Goal: Information Seeking & Learning: Learn about a topic

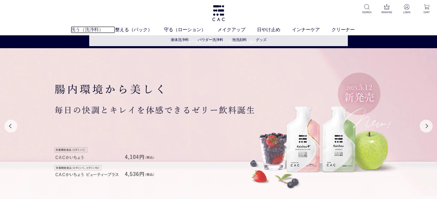
click at [86, 28] on link "洗う（洗浄料）" at bounding box center [93, 29] width 44 height 7
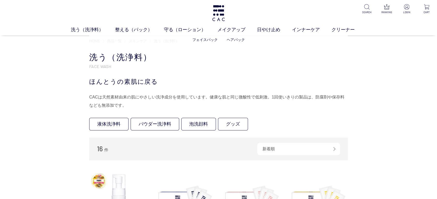
click at [149, 40] on ul "フェイスパック ヘアパック" at bounding box center [218, 40] width 258 height 13
click at [141, 40] on span "スキンケア" at bounding box center [138, 41] width 18 height 4
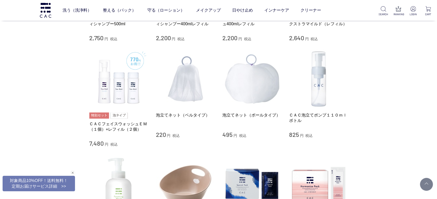
scroll to position [459, 0]
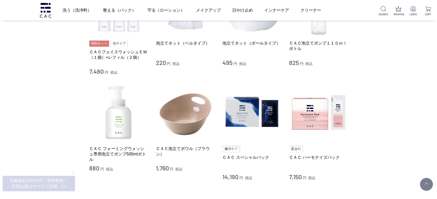
drag, startPoint x: 372, startPoint y: 75, endPoint x: 364, endPoint y: 95, distance: 21.3
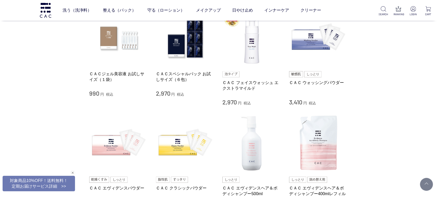
scroll to position [201, 0]
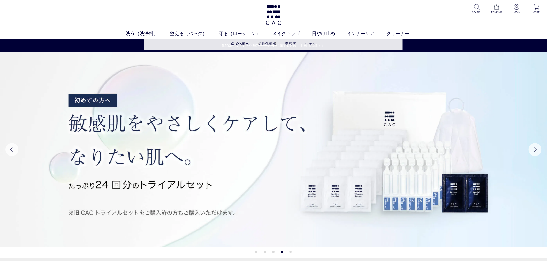
click at [266, 43] on link "柔軟化粧水" at bounding box center [267, 44] width 18 height 4
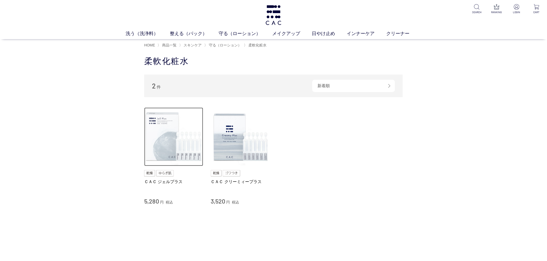
click at [167, 150] on img at bounding box center [173, 137] width 59 height 59
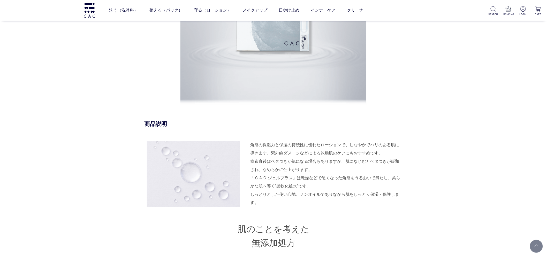
scroll to position [459, 0]
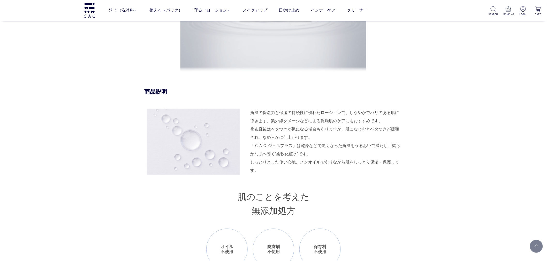
click at [303, 146] on div "「ＣＡＣ ジェルプラス」は乾燥などで硬くなった角層をうるおいで満たし、柔らかな肌へ導く”柔軟化粧水”です。 しっとりとした使い心地、ノンオイルでありながら肌を…" at bounding box center [326, 158] width 152 height 33
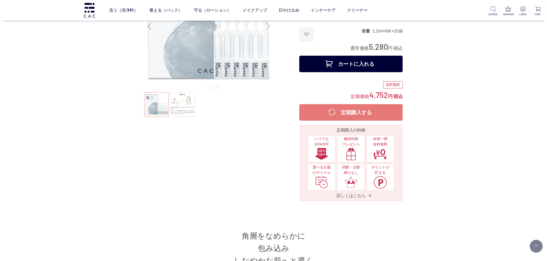
scroll to position [0, 0]
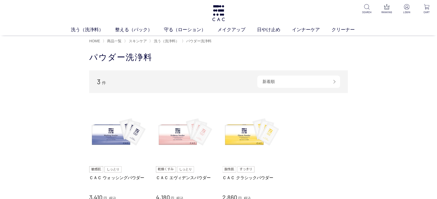
drag, startPoint x: 27, startPoint y: 153, endPoint x: 367, endPoint y: 79, distance: 348.1
click at [27, 153] on div "買い物かご 買い物かご内の商品 買い物かごは空です... カテゴリから探す 商品一覧 スキンケア 洗う（洗浄料） 液体洗浄料 パウダー洗浄料 泡洗顔料 グッズ…" at bounding box center [218, 147] width 437 height 201
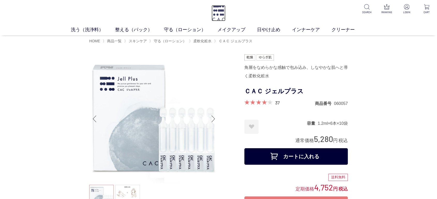
click at [223, 19] on img at bounding box center [218, 13] width 14 height 16
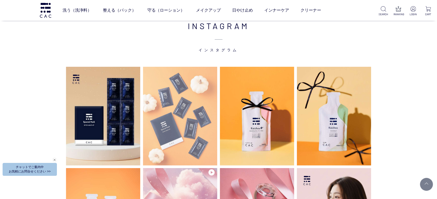
scroll to position [1291, 0]
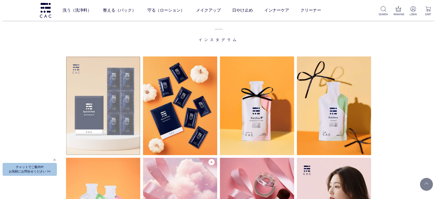
click at [88, 114] on img at bounding box center [103, 106] width 74 height 99
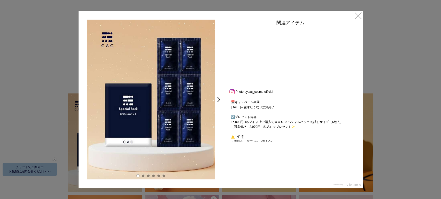
scroll to position [148, 0]
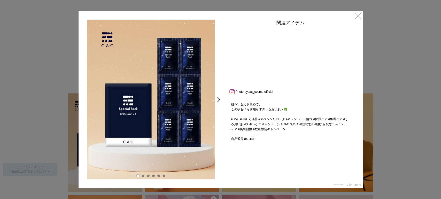
drag, startPoint x: 244, startPoint y: 142, endPoint x: 225, endPoint y: 142, distance: 18.6
click at [225, 142] on div "関連アイテム Photo by cac_cosme.official #夏枯れ肌 におすすめのスキンケア習慣🪞✨ 秋のこの時期は夏の紫外線や冷房、汗皮脂などの…" at bounding box center [290, 81] width 134 height 122
click at [219, 97] on link ">" at bounding box center [219, 99] width 7 height 9
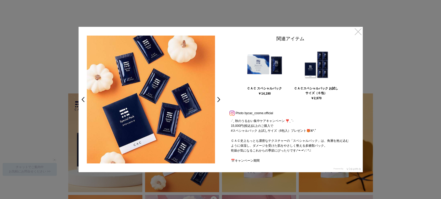
click at [356, 31] on link "×" at bounding box center [357, 31] width 9 height 9
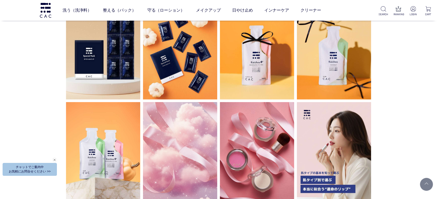
scroll to position [1290, 0]
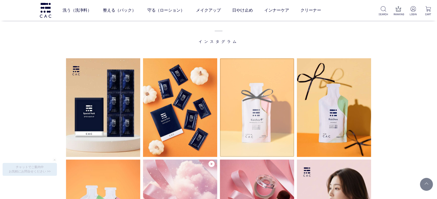
click at [290, 107] on img at bounding box center [257, 107] width 74 height 99
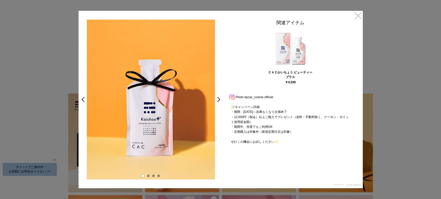
scroll to position [104, 0]
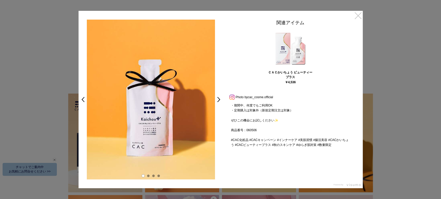
click at [355, 14] on link "×" at bounding box center [357, 15] width 9 height 9
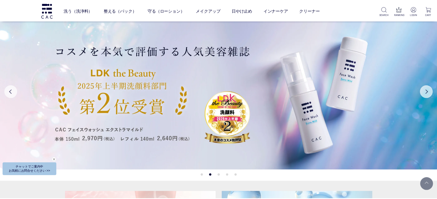
scroll to position [1290, 0]
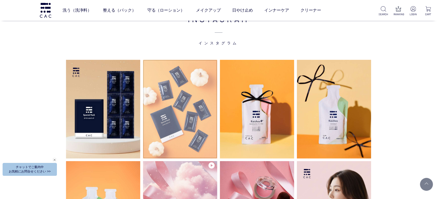
click at [169, 140] on img at bounding box center [180, 109] width 74 height 99
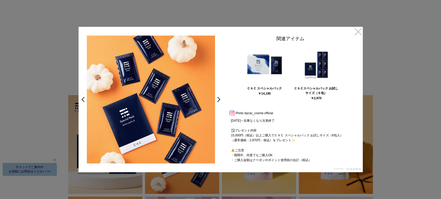
scroll to position [89, 0]
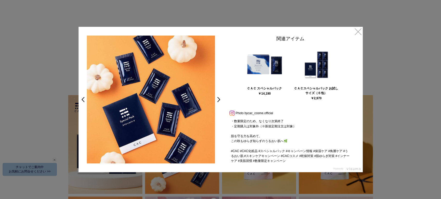
click at [349, 36] on div "関連アイテム" at bounding box center [290, 40] width 129 height 9
click at [26, 111] on div at bounding box center [220, 99] width 441 height 199
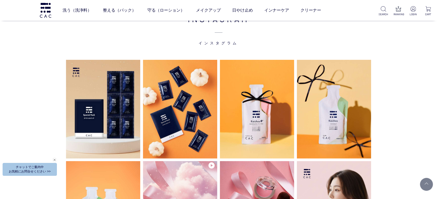
scroll to position [1347, 0]
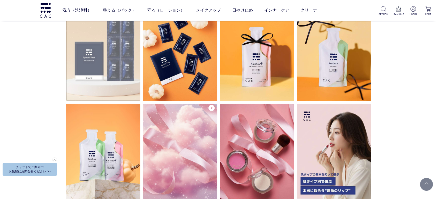
click at [95, 74] on img at bounding box center [103, 51] width 74 height 99
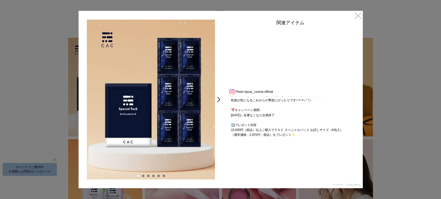
scroll to position [148, 0]
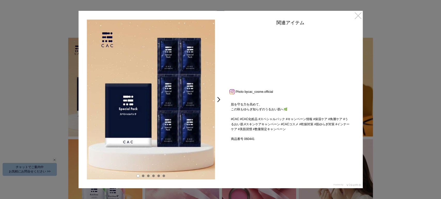
click at [362, 19] on link "×" at bounding box center [357, 15] width 9 height 9
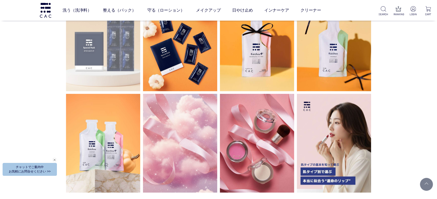
scroll to position [1345, 0]
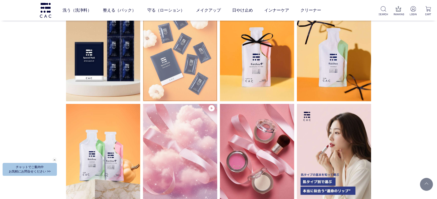
click at [148, 74] on img at bounding box center [180, 52] width 74 height 99
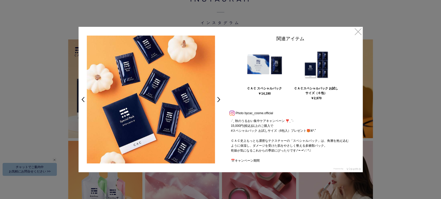
click at [47, 53] on div at bounding box center [220, 99] width 441 height 199
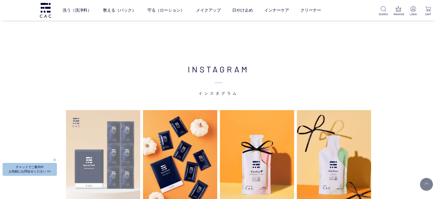
scroll to position [1258, 0]
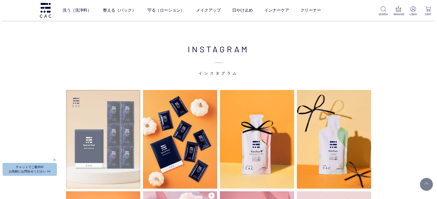
click at [109, 150] on img at bounding box center [103, 139] width 74 height 99
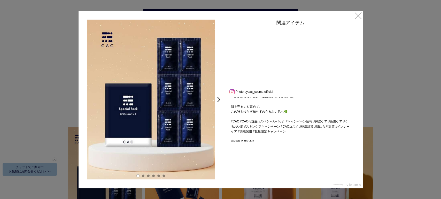
scroll to position [148, 0]
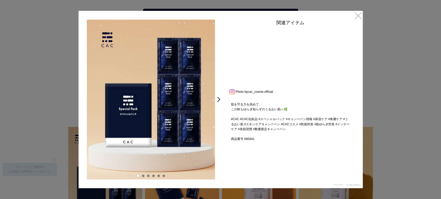
drag, startPoint x: 229, startPoint y: 139, endPoint x: 254, endPoint y: 139, distance: 24.8
click at [254, 139] on div "#夏枯れ肌 におすすめのスキンケア習慣🪞✨ 秋のこの時期は夏の紫外線や冷房、汗皮脂などの 夏特有の過酷な環境によって、肌に疲労がたまって バリア機能が低下した…" at bounding box center [290, 119] width 129 height 45
drag, startPoint x: 254, startPoint y: 139, endPoint x: 234, endPoint y: 141, distance: 20.0
click at [234, 141] on div "#夏枯れ肌 におすすめのスキンケア習慣🪞✨ 秋のこの時期は夏の紫外線や冷房、汗皮脂などの 夏特有の過酷な環境によって、肌に疲労がたまって バリア機能が低下した…" at bounding box center [290, 119] width 129 height 45
click at [362, 13] on link "×" at bounding box center [357, 15] width 9 height 9
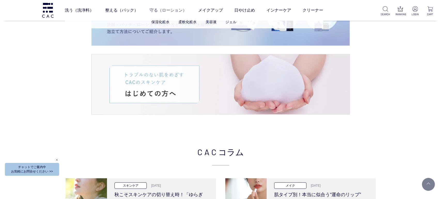
scroll to position [768, 0]
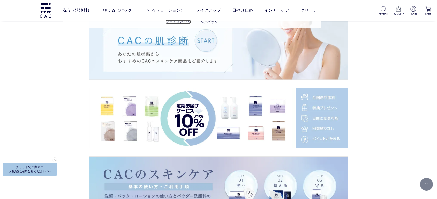
click at [179, 22] on link "フェイスパック" at bounding box center [177, 22] width 25 height 4
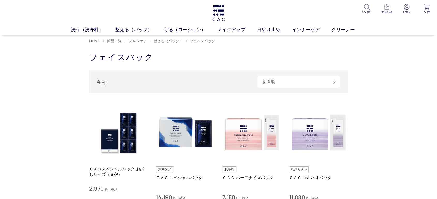
click at [42, 146] on div "買い物かご 買い物かご内の商品 買い物かごは空です... カテゴリから探す 商品一覧 スキンケア 洗う（洗浄料） 整える（パック） フェイスパック ヘアパック…" at bounding box center [218, 147] width 437 height 201
click at [219, 12] on img at bounding box center [218, 13] width 14 height 16
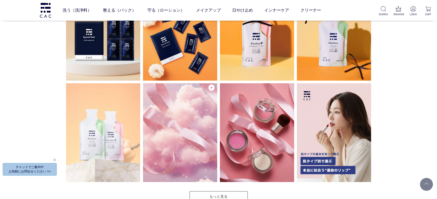
scroll to position [1320, 0]
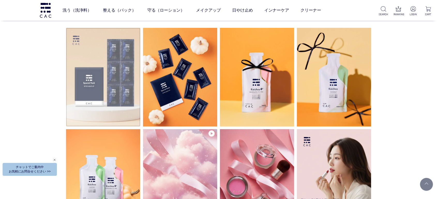
click at [96, 73] on img at bounding box center [103, 77] width 74 height 99
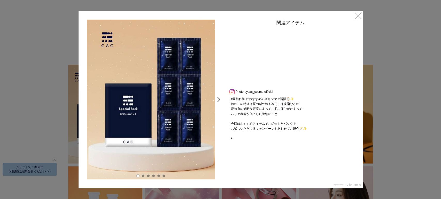
click at [220, 101] on link ">" at bounding box center [219, 99] width 7 height 9
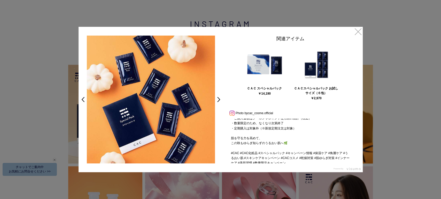
scroll to position [89, 0]
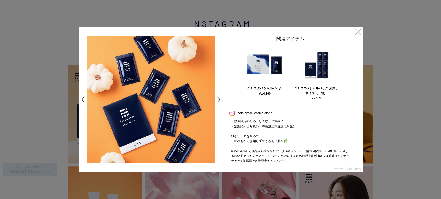
click at [224, 98] on div "関連アイテム ＣＡＣ スペシャルパック ￥14,190 ＣＡＣスペシャルパック お試しサイズ（６包） ￥2,970 Prev Next Photo by ca…" at bounding box center [290, 100] width 134 height 128
click at [222, 99] on link ">" at bounding box center [219, 99] width 7 height 9
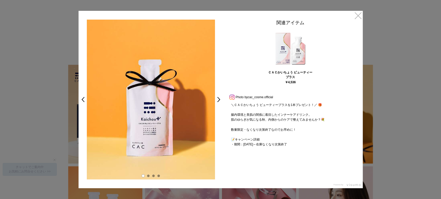
scroll to position [104, 0]
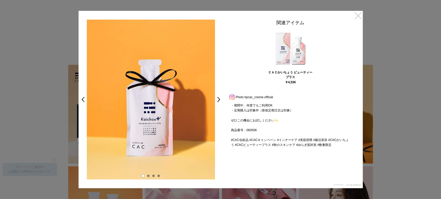
click at [360, 17] on link "×" at bounding box center [357, 15] width 9 height 9
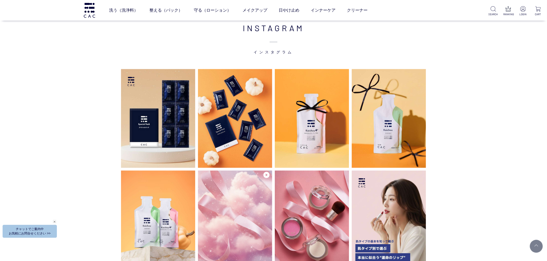
scroll to position [1358, 0]
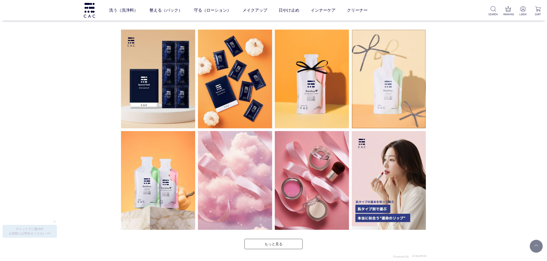
click at [396, 84] on img at bounding box center [389, 78] width 74 height 99
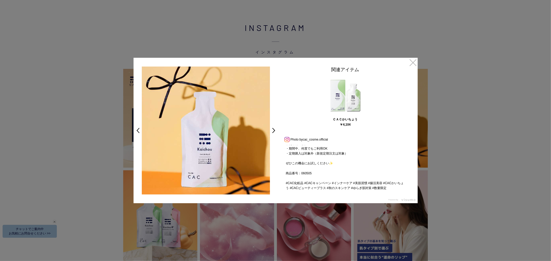
scroll to position [74, 0]
click at [415, 61] on link "×" at bounding box center [412, 62] width 9 height 9
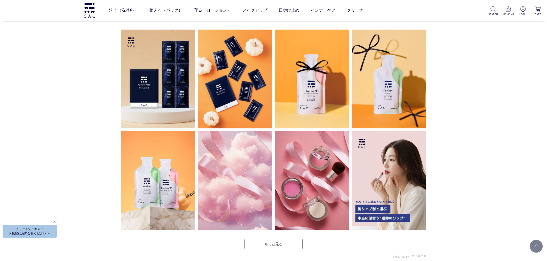
scroll to position [1357, 0]
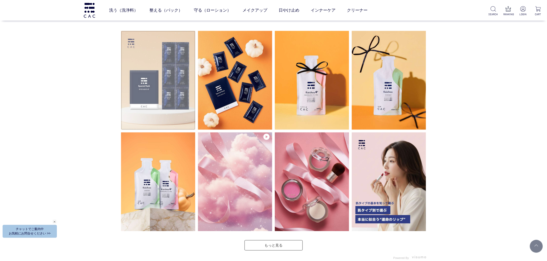
click at [168, 121] on img at bounding box center [158, 80] width 74 height 99
click at [163, 116] on img at bounding box center [158, 80] width 74 height 99
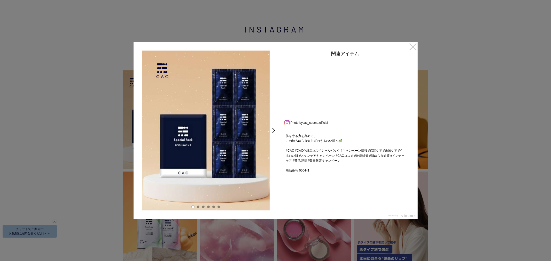
scroll to position [148, 0]
drag, startPoint x: 297, startPoint y: 171, endPoint x: 300, endPoint y: 170, distance: 3.8
click at [300, 25] on p "#夏枯れ肌 におすすめのスキンケア習慣🪞✨ 秋のこの時期は夏の紫外線や冷房、汗皮脂などの 夏特有の過酷な環境によって、肌に疲労がたまって バリア機能が低下した…" at bounding box center [345, 2] width 129 height 45
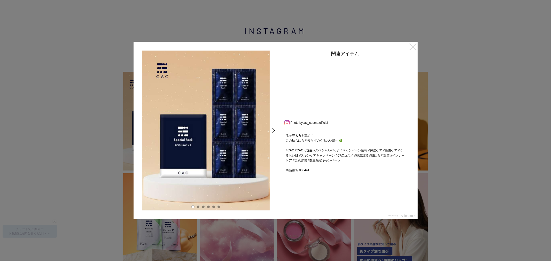
click at [415, 49] on link "×" at bounding box center [412, 46] width 9 height 9
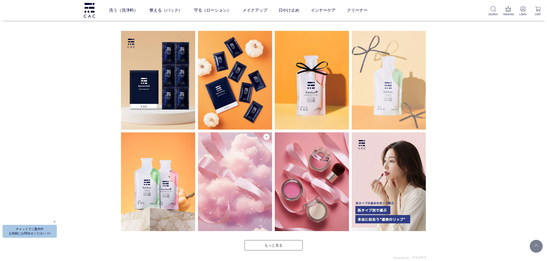
scroll to position [1355, 0]
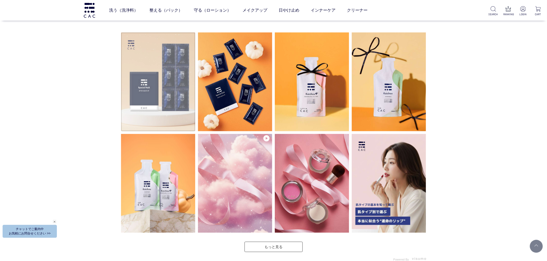
click at [178, 110] on img at bounding box center [158, 81] width 74 height 99
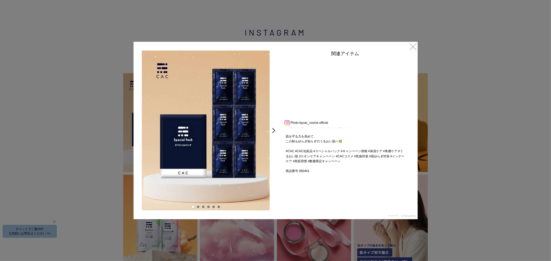
scroll to position [148, 0]
drag, startPoint x: 300, startPoint y: 169, endPoint x: 297, endPoint y: 168, distance: 3.4
click at [297, 25] on p "#夏枯れ肌 におすすめのスキンケア習慣🪞✨ 秋のこの時期は夏の紫外線や冷房、汗皮脂などの 夏特有の過酷な環境によって、肌に疲労がたまって バリア機能が低下した…" at bounding box center [345, 2] width 129 height 45
click at [324, 170] on div "#夏枯れ肌 におすすめのスキンケア習慣🪞✨ 秋のこの時期は夏の紫外線や冷房、汗皮脂などの 夏特有の過酷な環境によって、肌に疲労がたまって バリア機能が低下した…" at bounding box center [345, 150] width 129 height 45
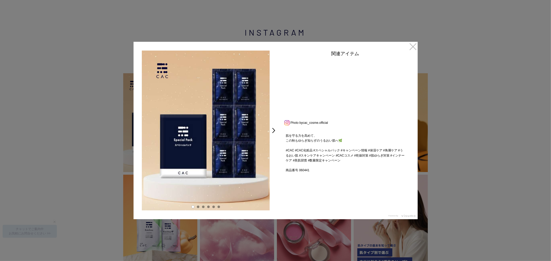
drag, startPoint x: 324, startPoint y: 170, endPoint x: 266, endPoint y: 171, distance: 57.6
click at [266, 171] on div "< > 関連アイテム Photo by cac_cosme.official #夏枯れ肌 におすすめのスキンケア習慣🪞✨ 秋のこの時期は夏の紫外線や冷房、汗皮…" at bounding box center [276, 131] width 284 height 178
drag, startPoint x: 309, startPoint y: 172, endPoint x: 283, endPoint y: 174, distance: 25.6
click at [283, 174] on div "< > 関連アイテム Photo by cac_cosme.official #夏枯れ肌 におすすめのスキンケア習慣🪞✨ 秋のこの時期は夏の紫外線や冷房、汗皮…" at bounding box center [276, 131] width 284 height 178
click at [316, 168] on div "#夏枯れ肌 におすすめのスキンケア習慣🪞✨ 秋のこの時期は夏の紫外線や冷房、汗皮脂などの 夏特有の過酷な環境によって、肌に疲労がたまって バリア機能が低下した…" at bounding box center [345, 150] width 129 height 45
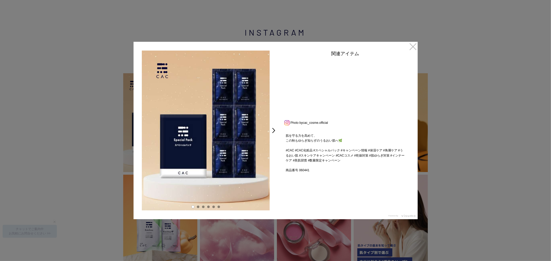
click at [300, 25] on p "#夏枯れ肌 におすすめのスキンケア習慣🪞✨ 秋のこの時期は夏の紫外線や冷房、汗皮脂などの 夏特有の過酷な環境によって、肌に疲労がたまって バリア機能が低下した…" at bounding box center [345, 2] width 129 height 45
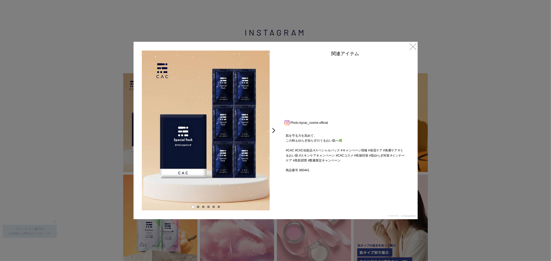
drag, startPoint x: 414, startPoint y: 46, endPoint x: 305, endPoint y: 143, distance: 145.3
click at [414, 46] on link "×" at bounding box center [412, 46] width 9 height 9
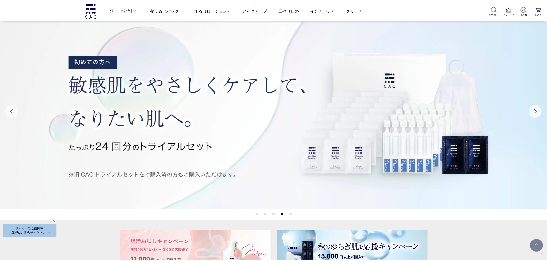
scroll to position [1355, 0]
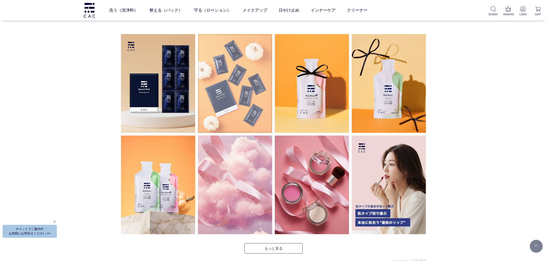
click at [229, 106] on img at bounding box center [235, 83] width 74 height 99
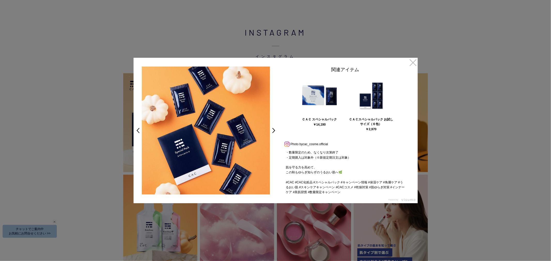
scroll to position [60, 0]
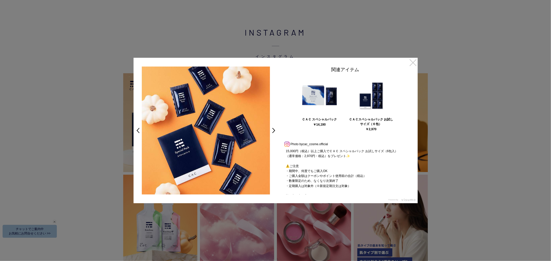
click at [410, 60] on link "×" at bounding box center [412, 62] width 9 height 9
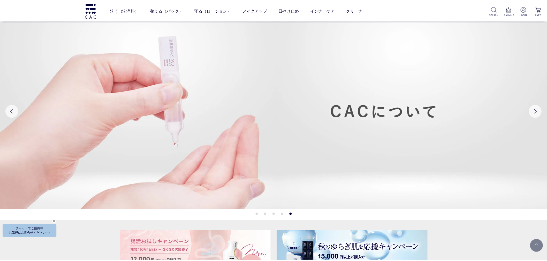
scroll to position [1355, 0]
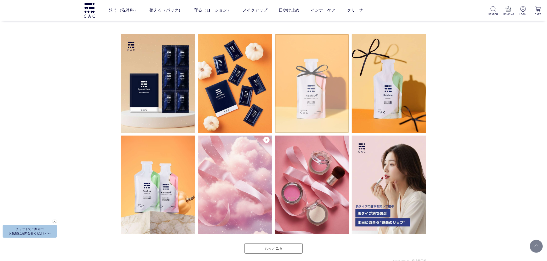
click at [300, 92] on img at bounding box center [312, 83] width 74 height 99
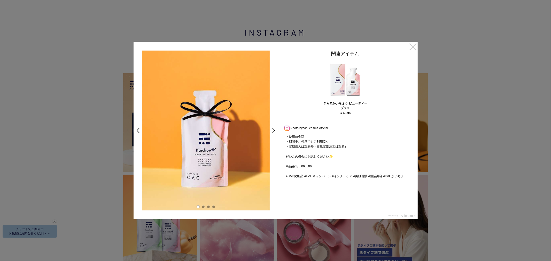
scroll to position [104, 0]
drag, startPoint x: 298, startPoint y: 161, endPoint x: 301, endPoint y: 162, distance: 3.8
click at [301, 75] on p "美味しいだけじゃない！美肌に効く秋の旬食材10選をご紹介！ 秋の味覚で夏のダメージリセットしませんか？ ・ ˗ˋˏ 秋のキャンペーン 🍂ˎˊ˗ 【10/1～数…" at bounding box center [345, 52] width 129 height 45
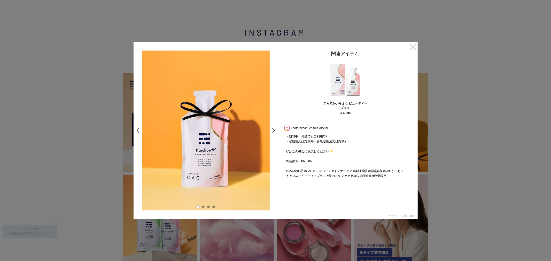
click at [309, 75] on p "美味しいだけじゃない！美肌に効く秋の旬食材10選をご紹介！ 秋の味覚で夏のダメージリセットしませんか？ ・ ˗ˋˏ 秋のキャンペーン 🍂ˎˊ˗ 【10/1～数…" at bounding box center [345, 52] width 129 height 45
drag, startPoint x: 313, startPoint y: 164, endPoint x: 246, endPoint y: 162, distance: 66.9
click at [246, 162] on div "< > 関連アイテム ＣＡＣかいちょう ビューティープラス ￥4,536 Prev Next Photo by cac_cosme.official 美味しい…" at bounding box center [276, 131] width 284 height 178
click at [415, 45] on link "×" at bounding box center [412, 46] width 9 height 9
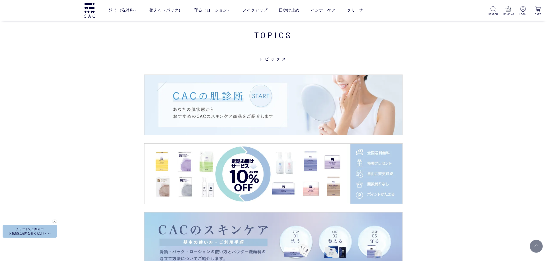
scroll to position [751, 0]
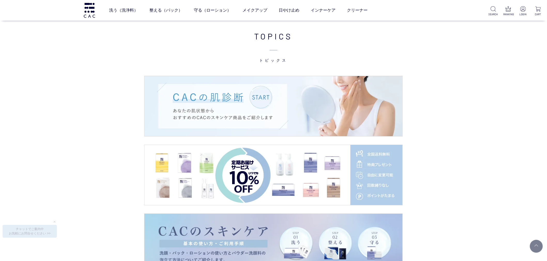
drag, startPoint x: 117, startPoint y: 146, endPoint x: 111, endPoint y: 146, distance: 5.9
click at [116, 146] on div "TOPICS トピックス" at bounding box center [273, 187] width 547 height 324
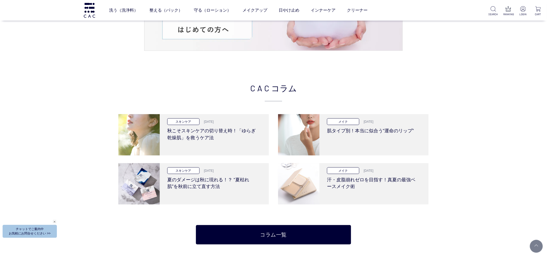
scroll to position [1148, 0]
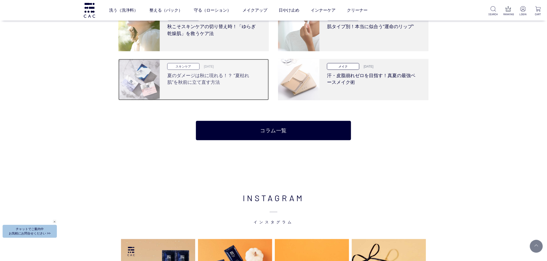
click at [226, 67] on div "スキンケア 2025.09.11" at bounding box center [212, 66] width 90 height 6
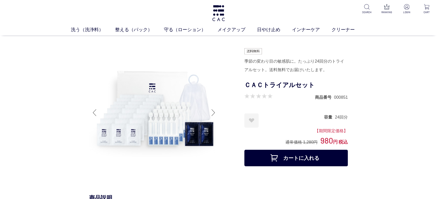
drag, startPoint x: 395, startPoint y: 96, endPoint x: 369, endPoint y: 80, distance: 30.9
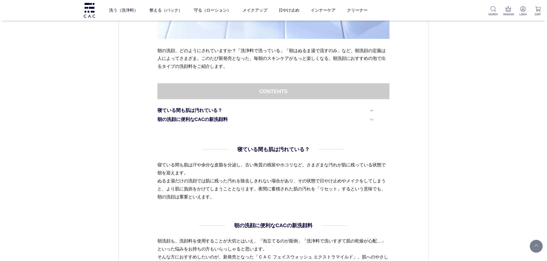
scroll to position [258, 0]
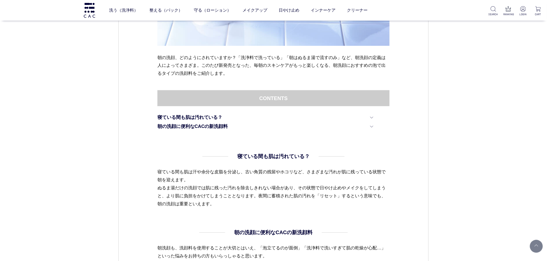
drag, startPoint x: 75, startPoint y: 159, endPoint x: 81, endPoint y: 158, distance: 5.7
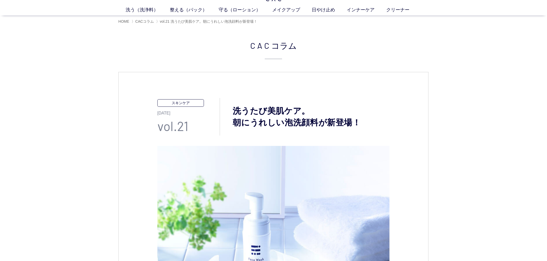
scroll to position [0, 0]
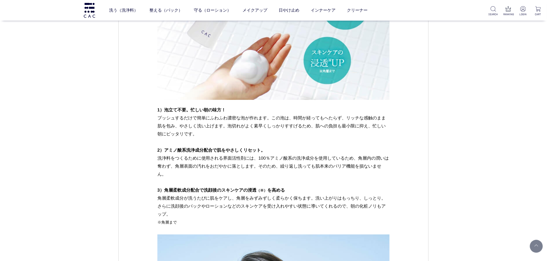
scroll to position [660, 0]
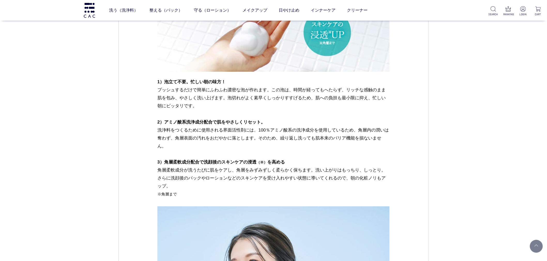
click at [183, 115] on p "1）泡立て不要。忙しい朝の味方！ プッシュするだけで簡単にふわふわ濃密な泡が作れます。この泡は、時間が経ってもへたらず、リッチな感触のまま肌を包み、やさしく洗…" at bounding box center [273, 98] width 232 height 40
click at [219, 154] on p "2）アミノ酸系洗浄成分配合で肌をやさしくリセット。 洗浄料をつくるために使用される界面活性剤には、100％アミノ酸系の洗浄成分を使用しているため、角層内の潤い…" at bounding box center [273, 162] width 232 height 88
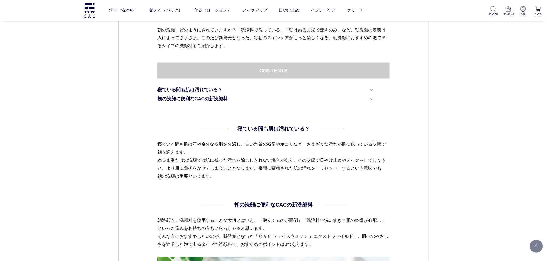
scroll to position [316, 0]
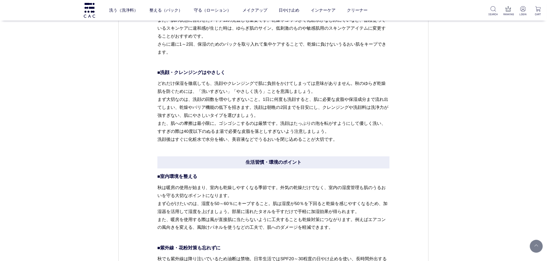
scroll to position [1463, 0]
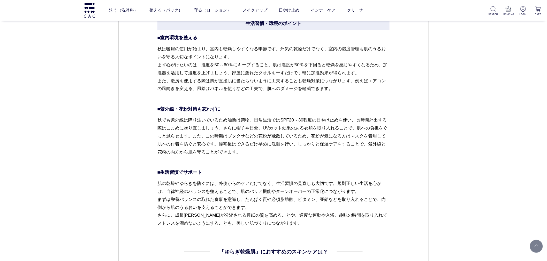
click at [286, 67] on p "秋は暖房の使用が始まり、室内も乾燥しやすくなる季節です。外気の乾燥だけでなく、室内の湿度管理も肌のうるおいを守る大切なポイントになります。 まず心がけたいのは…" at bounding box center [273, 73] width 232 height 56
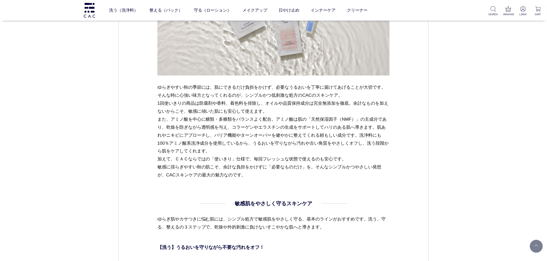
scroll to position [1664, 0]
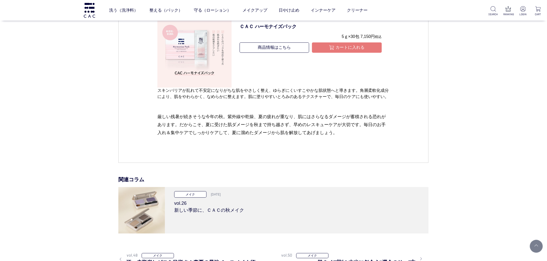
scroll to position [2037, 0]
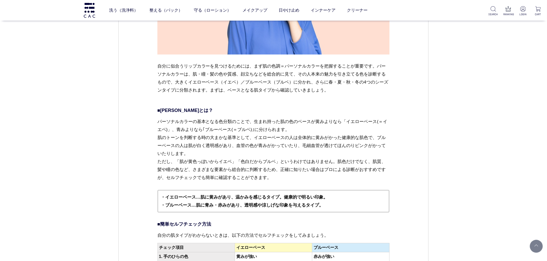
scroll to position [631, 0]
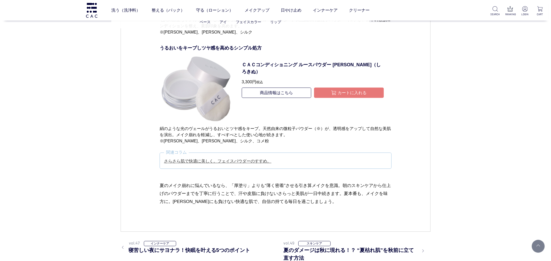
scroll to position [2726, 0]
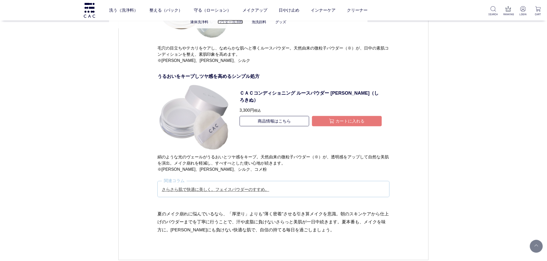
click at [236, 20] on link "パウダー洗浄料" at bounding box center [229, 22] width 25 height 4
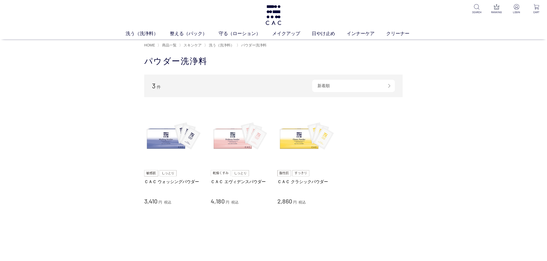
click at [136, 200] on div "買い物かご 買い物かご内の商品 買い物かごは空です... カテゴリから探す 商品一覧 スキンケア 洗う（洗浄料） 液体洗浄料 パウダー洗浄料 泡洗顔料 グッズ…" at bounding box center [273, 154] width 274 height 196
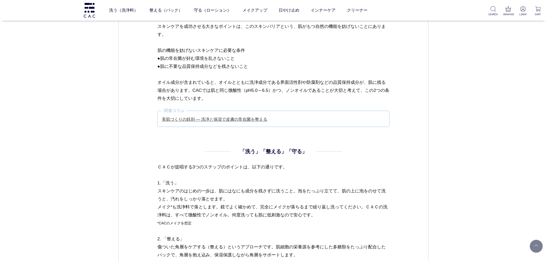
scroll to position [631, 0]
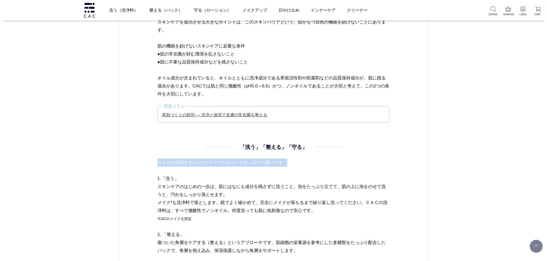
drag, startPoint x: 159, startPoint y: 162, endPoint x: 300, endPoint y: 166, distance: 141.9
click at [300, 164] on p "ＣＡＣが提唱する3つのステップのポイントは、以下の通りです。 1.「洗う」 スキンケアのはじめの一歩は、肌にはなにも成分を残さずに洗うこと。泡をたっぷり立てて…" at bounding box center [273, 227] width 232 height 136
click at [302, 172] on p "ＣＡＣが提唱する3つのステップのポイントは、以下の通りです。 1.「洗う」 スキンケアのはじめの一歩は、肌にはなにも成分を残さずに洗うこと。泡をたっぷり立てて…" at bounding box center [273, 227] width 232 height 136
drag, startPoint x: 197, startPoint y: 180, endPoint x: 322, endPoint y: 223, distance: 132.1
click at [322, 223] on p "ＣＡＣが提唱する3つのステップのポイントは、以下の通りです。 1.「洗う」 スキンケアのはじめの一歩は、肌にはなにも成分を残さずに洗うこと。泡をたっぷり立てて…" at bounding box center [273, 227] width 232 height 136
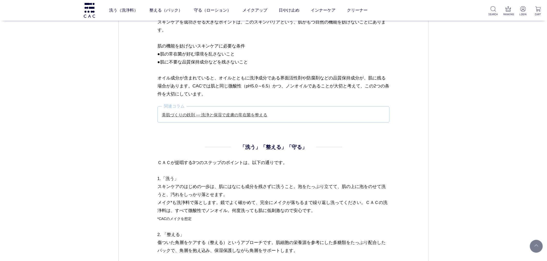
click at [353, 217] on p "ＣＡＣが提唱する3つのステップのポイントは、以下の通りです。 1.「洗う」 スキンケアのはじめの一歩は、肌にはなにも成分を残さずに洗うこと。泡をたっぷり立てて…" at bounding box center [273, 227] width 232 height 136
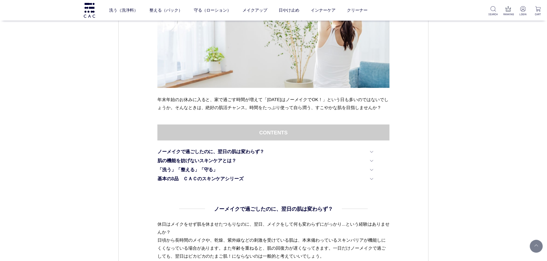
scroll to position [258, 0]
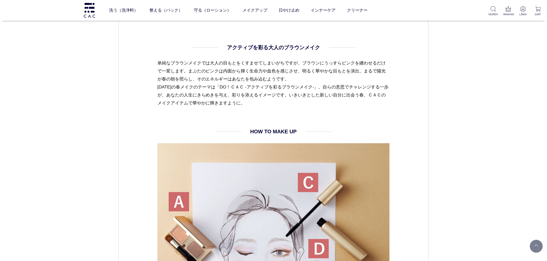
scroll to position [631, 0]
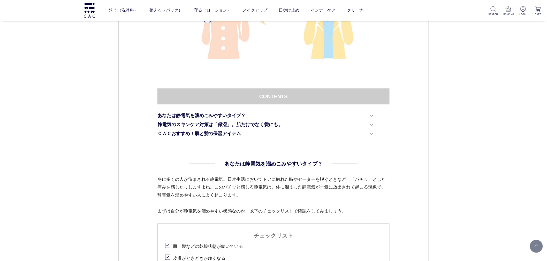
scroll to position [172, 0]
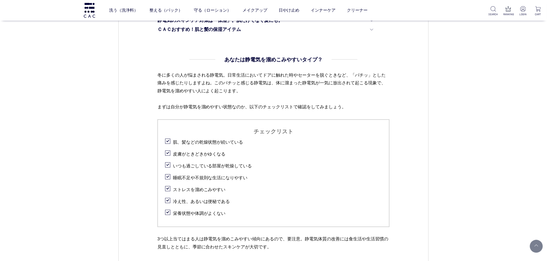
scroll to position [344, 0]
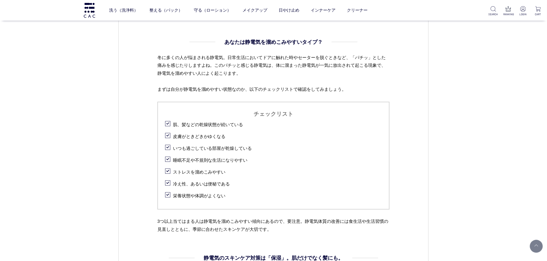
click at [160, 206] on ul "チェックリスト 肌、髪などの乾燥状態が続いている 皮膚がときどきかゆくなる いつも過ごしている部屋が乾燥している 睡眠不足や不規則な生活になりやすい ストレス…" at bounding box center [273, 156] width 232 height 108
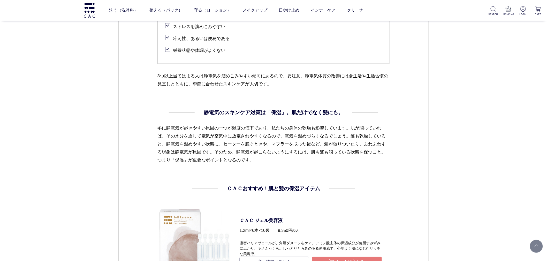
scroll to position [574, 0]
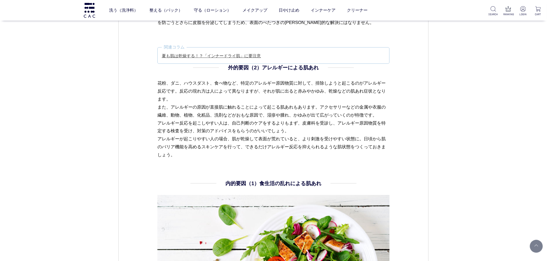
scroll to position [660, 0]
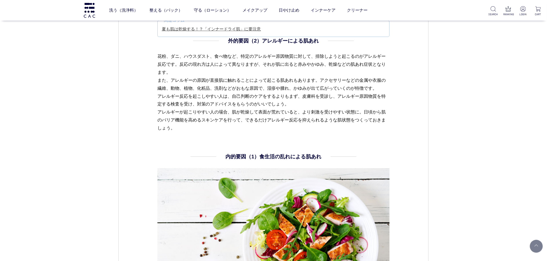
click at [221, 112] on p "花粉、ダニ、ハウスダスト、食べ物など、特定のアレルギー原因物質に対して、排除しようと起こるのがアレルギー反応です。反応の現れ方は人によって異なりますが、それが…" at bounding box center [273, 92] width 232 height 80
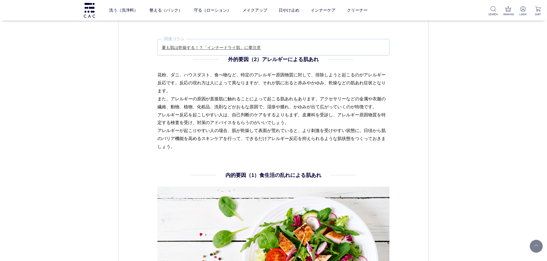
scroll to position [631, 0]
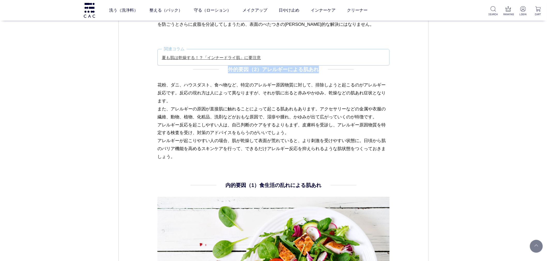
drag, startPoint x: 227, startPoint y: 68, endPoint x: 350, endPoint y: 71, distance: 123.0
click at [350, 71] on dd "外的要因（2）アレルギーによる肌あれ 花粉、ダニ、ハウスダスト、食べ物など、特定のアレルギー原因物質に対して、排除しようと起こるのがアレルギー反応です。反応の…" at bounding box center [273, 114] width 232 height 96
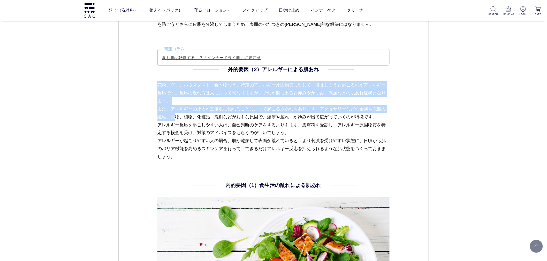
click at [340, 106] on p "花粉、ダニ、ハウスダスト、食べ物など、特定のアレルギー原因物質に対して、排除しようと起こるのがアレルギー反応です。反応の現れ方は人によって異なりますが、それが…" at bounding box center [273, 121] width 232 height 80
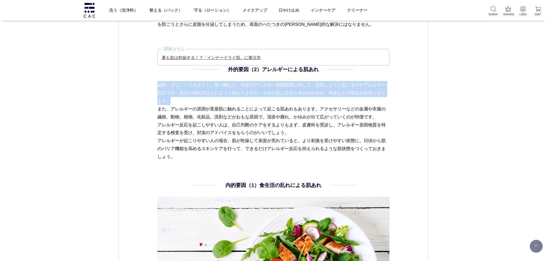
drag, startPoint x: 152, startPoint y: 86, endPoint x: 201, endPoint y: 118, distance: 58.3
click at [202, 115] on div "スキンケア 2024.04.25 vol.16 その肌あれ、本当の原因は？ 主な原因と対処法 ひとくちに肌あれといっても、吹き出物、乾燥、かゆみなど、症状はさ…" at bounding box center [273, 100] width 310 height 1351
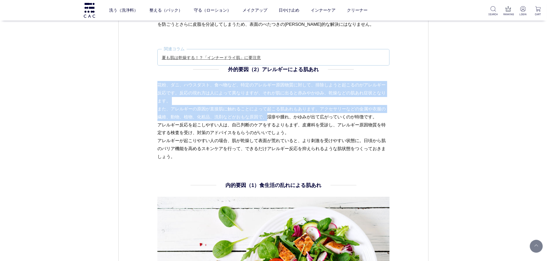
click at [201, 118] on p "花粉、ダニ、ハウスダスト、食べ物など、特定のアレルギー原因物質に対して、排除しようと起こるのがアレルギー反応です。反応の現れ方は人によって異なりますが、それが…" at bounding box center [273, 121] width 232 height 80
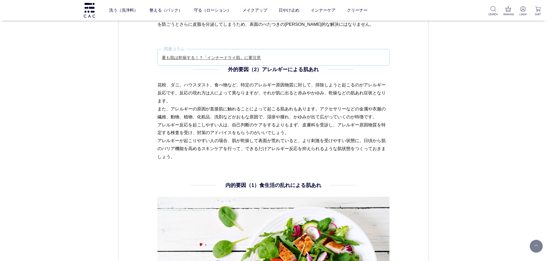
drag, startPoint x: 184, startPoint y: 109, endPoint x: 204, endPoint y: 167, distance: 61.3
click at [214, 171] on div "スキンケア 2024.04.25 vol.16 その肌あれ、本当の原因は？ 主な原因と対処法 ひとくちに肌あれといっても、吹き出物、乾燥、かゆみなど、症状はさ…" at bounding box center [273, 100] width 310 height 1351
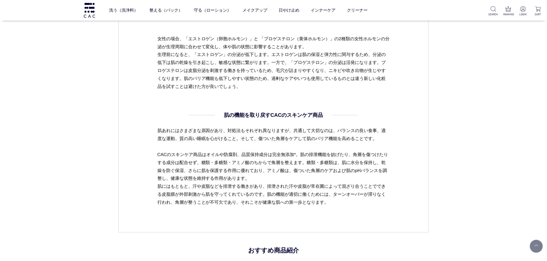
scroll to position [1177, 0]
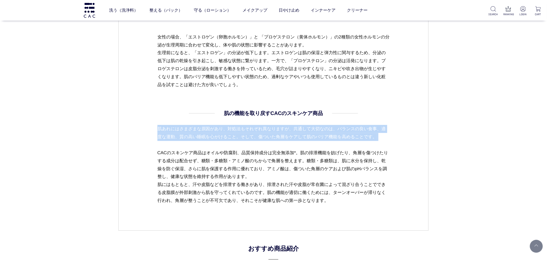
drag, startPoint x: 158, startPoint y: 118, endPoint x: 378, endPoint y: 143, distance: 221.2
click at [378, 143] on dd "肌の機能を取り戻すCACのスキンケア商品 肌あれにはさまざまな原因があり、対処法もそれぞれ異なりますが、共通して大切なのは、バランスの良い食事、適度な運動、質…" at bounding box center [273, 158] width 232 height 96
click at [379, 142] on p "肌あれにはさまざまな原因があり、対処法もそれぞれ異なりますが、共通して大切なのは、バランスの良い食事、適度な運動、質の高い睡眠を心がけること。そして、傷ついた…" at bounding box center [273, 165] width 232 height 80
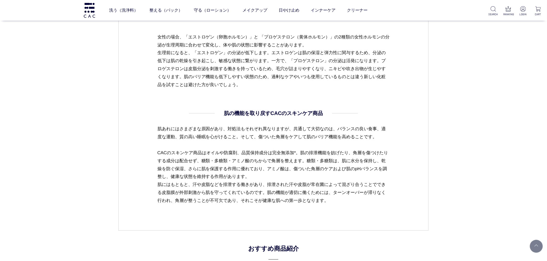
drag, startPoint x: 154, startPoint y: 152, endPoint x: 291, endPoint y: 174, distance: 138.6
drag, startPoint x: 254, startPoint y: 185, endPoint x: 195, endPoint y: 191, distance: 59.7
click at [253, 186] on p "肌あれにはさまざまな原因があり、対処法もそれぞれ異なりますが、共通して大切なのは、バランスの良い食事、適度な運動、質の高い睡眠を心がけること。そして、傷ついた…" at bounding box center [273, 165] width 232 height 80
drag, startPoint x: 146, startPoint y: 187, endPoint x: 329, endPoint y: 205, distance: 183.3
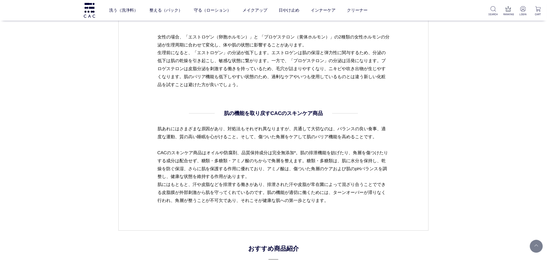
click at [328, 204] on p "肌あれにはさまざまな原因があり、対処法もそれぞれ異なりますが、共通して大切なのは、バランスの良い食事、適度な運動、質の高い睡眠を心がけること。そして、傷ついた…" at bounding box center [273, 165] width 232 height 80
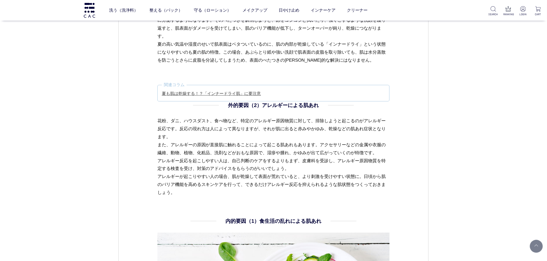
scroll to position [631, 0]
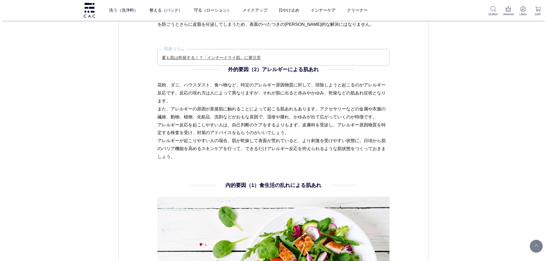
click at [191, 97] on p "花粉、ダニ、ハウスダスト、食べ物など、特定のアレルギー原因物質に対して、排除しようと起こるのがアレルギー反応です。反応の現れ方は人によって異なりますが、それが…" at bounding box center [273, 121] width 232 height 80
drag, startPoint x: 155, startPoint y: 85, endPoint x: 194, endPoint y: 163, distance: 87.0
click at [194, 165] on div "スキンケア 2024.04.25 vol.16 その肌あれ、本当の原因は？ 主な原因と対処法 ひとくちに肌あれといっても、吹き出物、乾燥、かゆみなど、症状はさ…" at bounding box center [273, 100] width 310 height 1351
click at [193, 161] on dl "外的要因（2）アレルギーによる肌あれ 花粉、ダニ、ハウスダスト、食べ物など、特定のアレルギー原因物質に対して、排除しようと起こるのがアレルギー反応です。反応の…" at bounding box center [273, 124] width 232 height 116
click at [182, 156] on p "花粉、ダニ、ハウスダスト、食べ物など、特定のアレルギー原因物質に対して、排除しようと起こるのがアレルギー反応です。反応の現れ方は人によって異なりますが、それが…" at bounding box center [273, 121] width 232 height 80
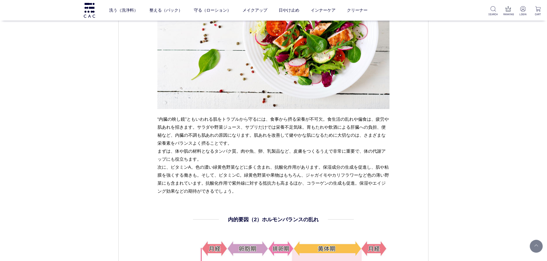
scroll to position [861, 0]
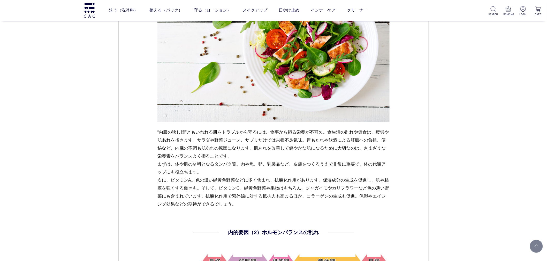
drag, startPoint x: 154, startPoint y: 129, endPoint x: 205, endPoint y: 169, distance: 64.6
click at [205, 171] on p "“内臓の映し鏡”ともいわれる肌をトラブルから守るには、食事から摂る栄養が不可欠。食生活の乱れや偏食は、疲労や肌あれを招きます。サラダや野菜ジュース、サプリだけ…" at bounding box center [273, 168] width 232 height 80
drag, startPoint x: 155, startPoint y: 181, endPoint x: 244, endPoint y: 211, distance: 94.3
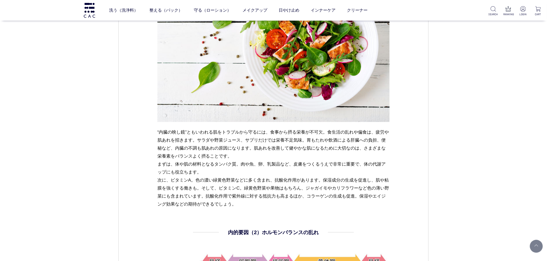
click at [159, 172] on p "“内臓の映し鏡”ともいわれる肌をトラブルから守るには、食事から摂る栄養が不可欠。食生活の乱れや偏食は、疲労や肌あれを招きます。サラダや野菜ジュース、サプリだけ…" at bounding box center [273, 168] width 232 height 80
drag, startPoint x: 154, startPoint y: 163, endPoint x: 207, endPoint y: 173, distance: 53.6
click at [165, 198] on p "“内臓の映し鏡”ともいわれる肌をトラブルから守るには、食事から摂る栄養が不可欠。食生活の乱れや偏食は、疲労や肌あれを招きます。サラダや野菜ジュース、サプリだけ…" at bounding box center [273, 168] width 232 height 80
drag, startPoint x: 153, startPoint y: 178, endPoint x: 253, endPoint y: 206, distance: 103.1
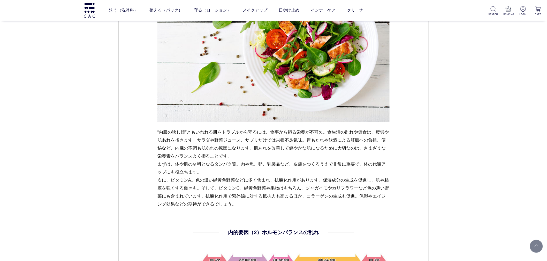
click at [253, 206] on p "“内臓の映し鏡”ともいわれる肌をトラブルから守るには、食事から摂る栄養が不可欠。食生活の乱れや偏食は、疲労や肌あれを招きます。サラダや野菜ジュース、サプリだけ…" at bounding box center [273, 168] width 232 height 80
drag, startPoint x: 248, startPoint y: 203, endPoint x: 133, endPoint y: 122, distance: 140.8
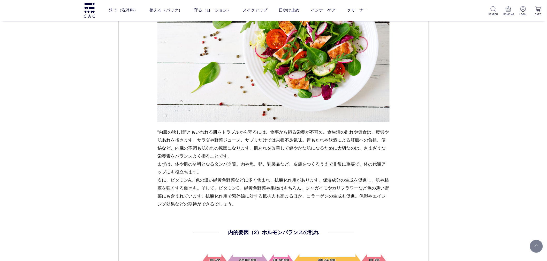
drag, startPoint x: 153, startPoint y: 130, endPoint x: 260, endPoint y: 206, distance: 130.2
click at [260, 206] on p "“内臓の映し鏡”ともいわれる肌をトラブルから守るには、食事から摂る栄養が不可欠。食生活の乱れや偏食は、疲労や肌あれを招きます。サラダや野菜ジュース、サプリだけ…" at bounding box center [273, 168] width 232 height 80
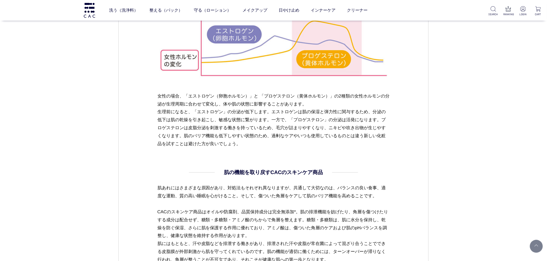
scroll to position [1119, 0]
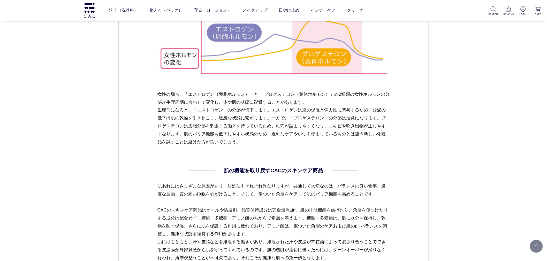
click at [160, 211] on p "肌あれにはさまざまな原因があり、対処法もそれぞれ異なりますが、共通して大切なのは、バランスの良い食事、適度な運動、質の高い睡眠を心がけること。そして、傷ついた…" at bounding box center [273, 223] width 232 height 80
click at [159, 189] on p "肌あれにはさまざまな原因があり、対処法もそれぞれ異なりますが、共通して大切なのは、バランスの良い食事、適度な運動、質の高い睡眠を心がけること。そして、傷ついた…" at bounding box center [273, 223] width 232 height 80
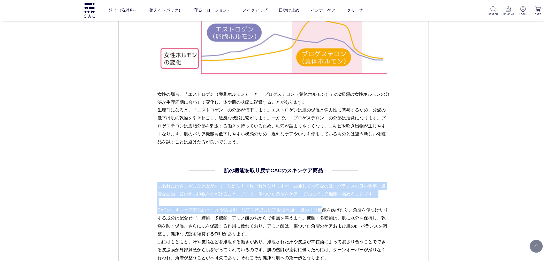
drag, startPoint x: 155, startPoint y: 186, endPoint x: 257, endPoint y: 213, distance: 105.3
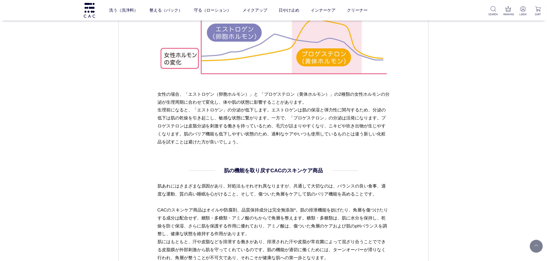
click at [259, 213] on p "肌あれにはさまざまな原因があり、対処法もそれぞれ異なりますが、共通して大切なのは、バランスの良い食事、適度な運動、質の高い睡眠を心がけること。そして、傷ついた…" at bounding box center [273, 223] width 232 height 80
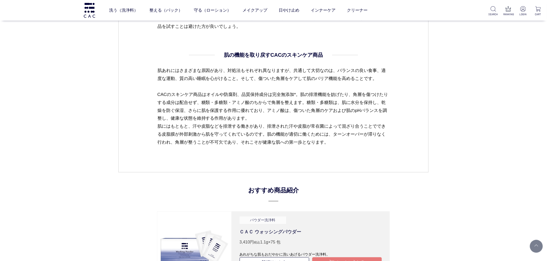
scroll to position [1263, 0]
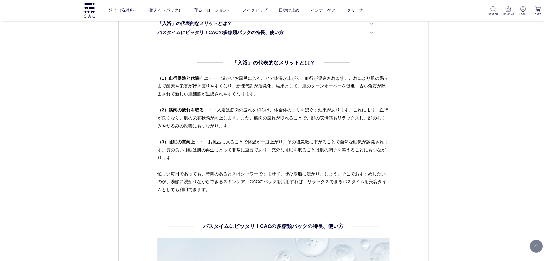
scroll to position [316, 0]
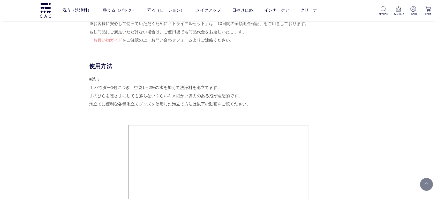
scroll to position [402, 0]
